Goal: Check status

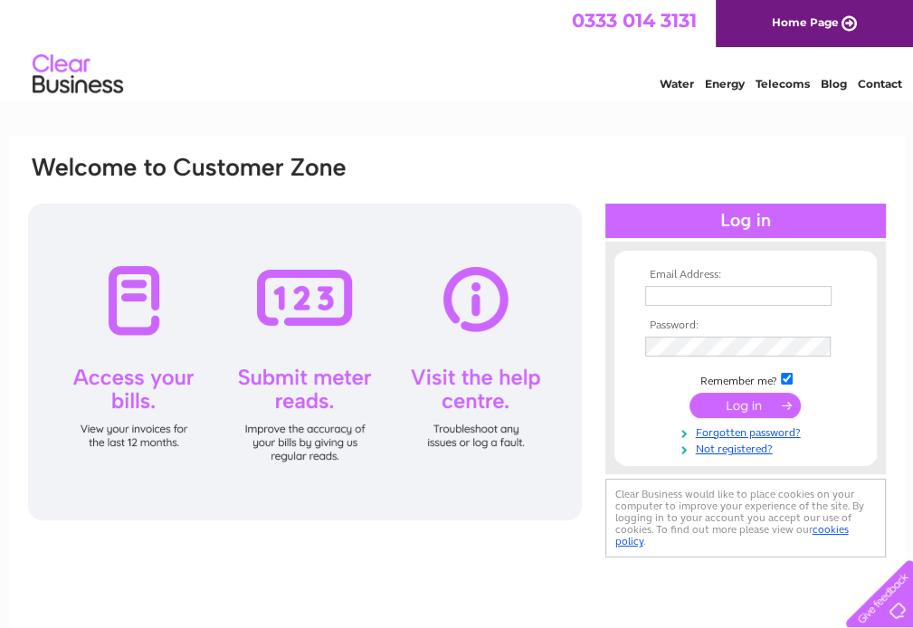
type input "marshstreetmotors@gmail.com"
click at [733, 407] on input "submit" at bounding box center [745, 405] width 111 height 25
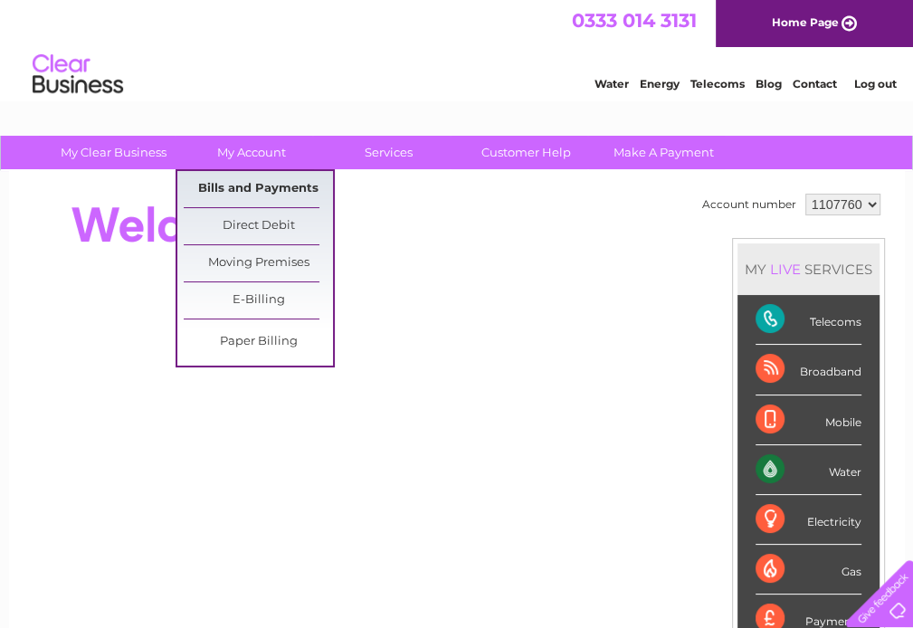
click at [252, 184] on link "Bills and Payments" at bounding box center [258, 189] width 149 height 36
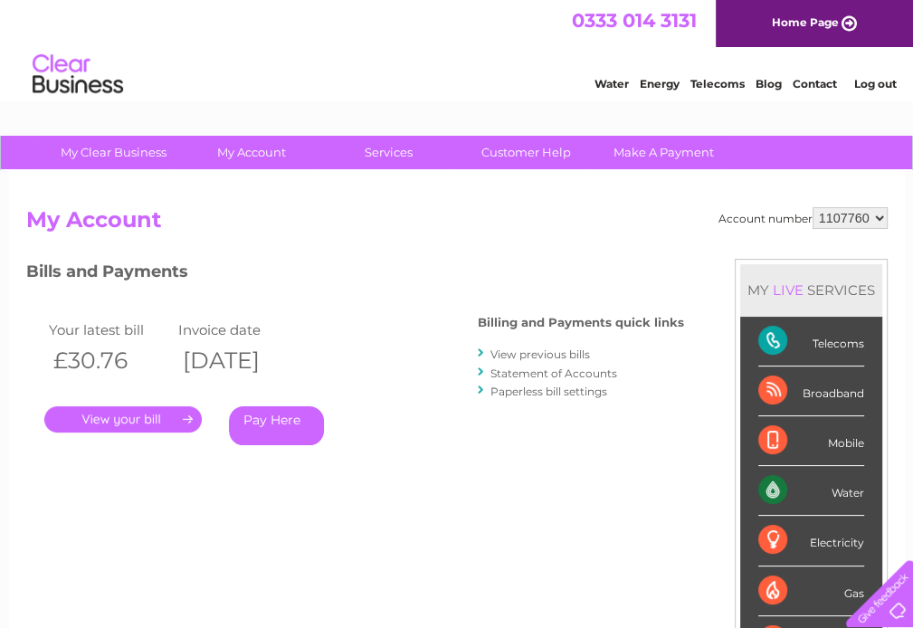
click at [153, 417] on link "." at bounding box center [123, 419] width 158 height 26
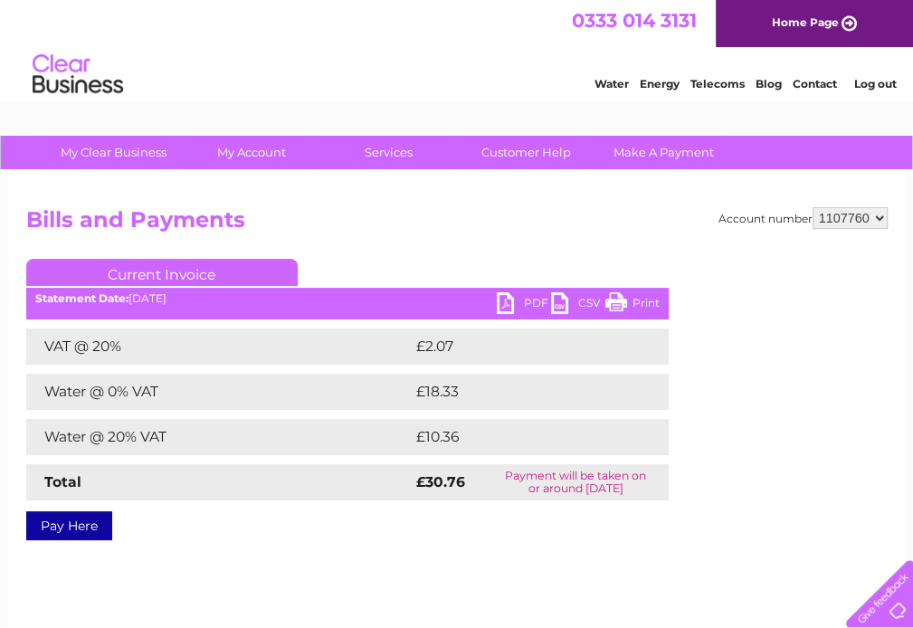
drag, startPoint x: 631, startPoint y: 309, endPoint x: 767, endPoint y: 566, distance: 290.8
click at [631, 309] on link "Print" at bounding box center [633, 305] width 54 height 26
